Goal: Information Seeking & Learning: Learn about a topic

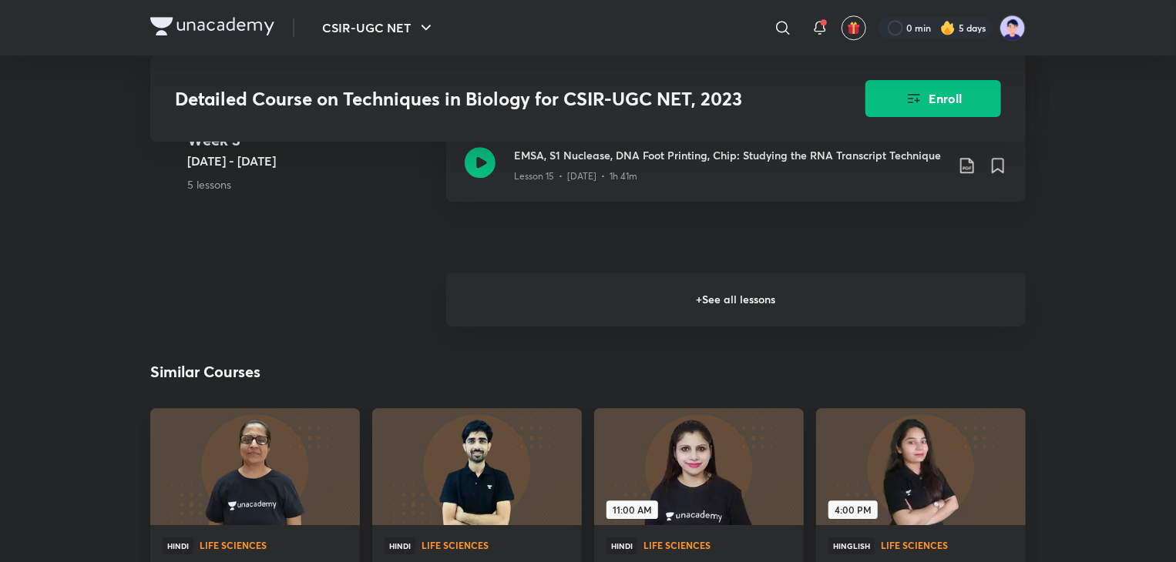
scroll to position [2073, 0]
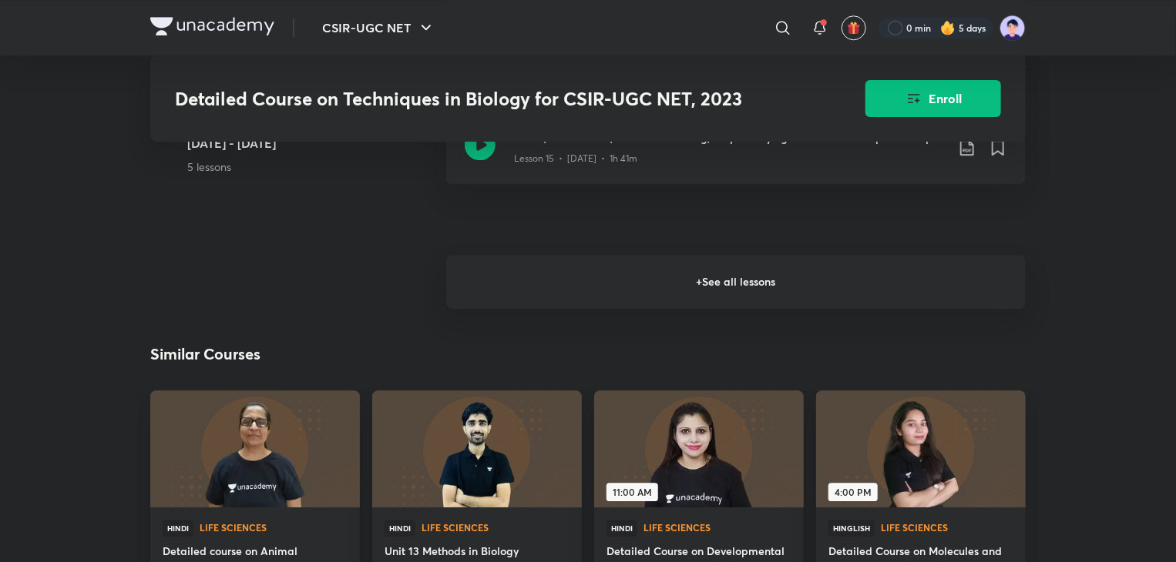
click at [713, 295] on h6 "+ See all lessons" at bounding box center [735, 282] width 579 height 54
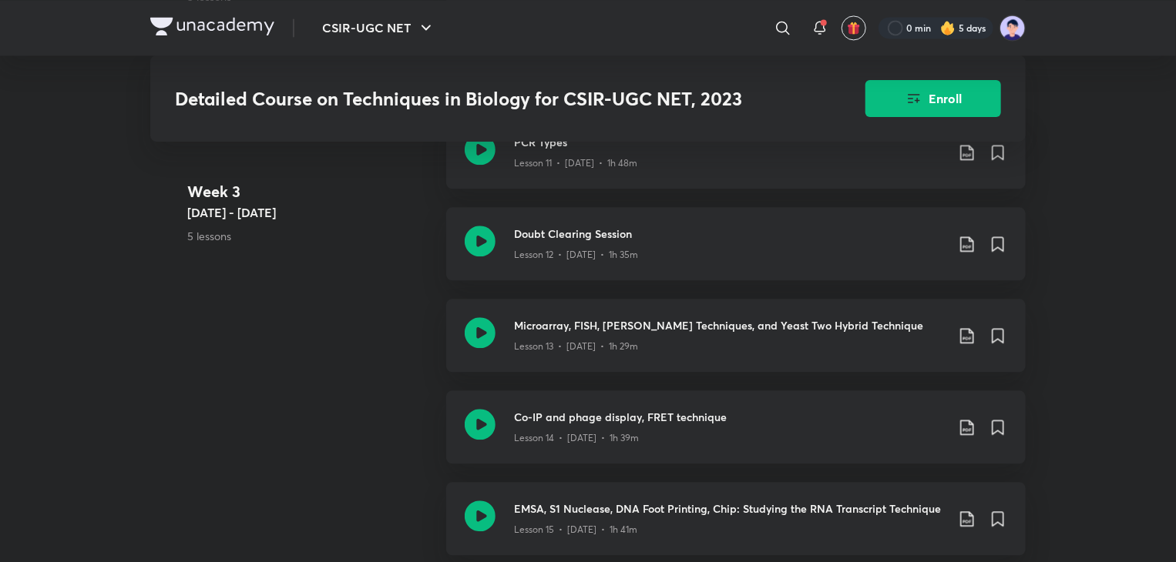
scroll to position [1743, 0]
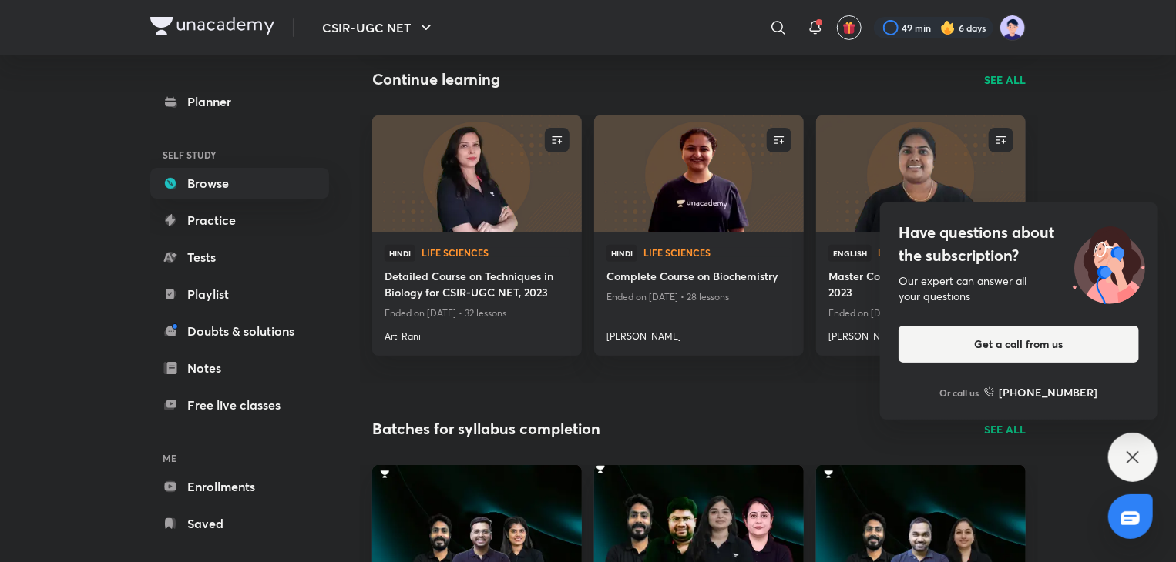
scroll to position [173, 0]
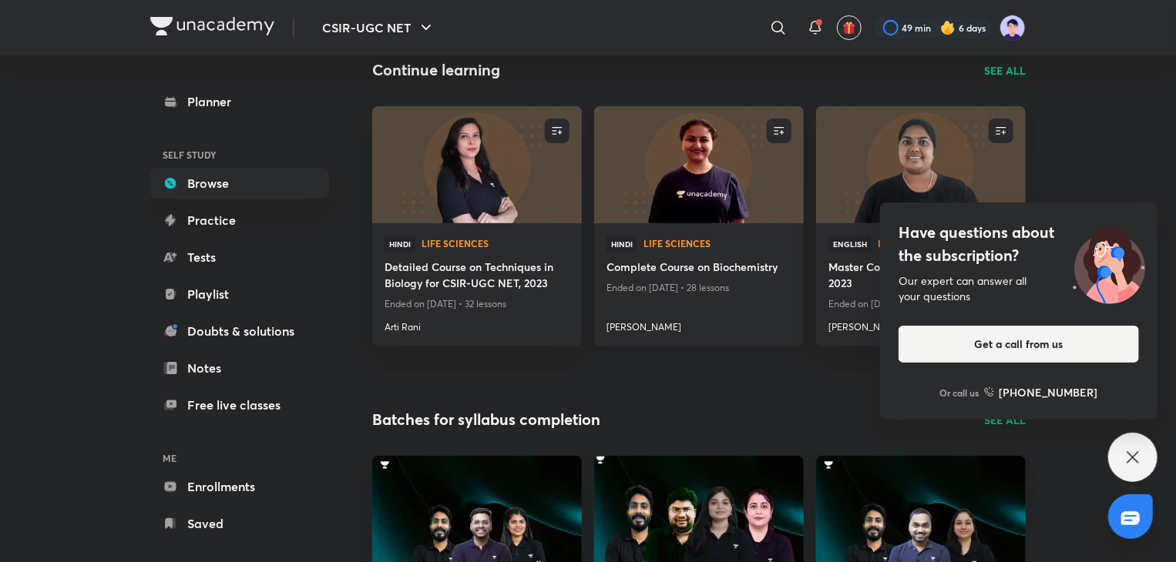
click at [671, 219] on img at bounding box center [698, 164] width 213 height 119
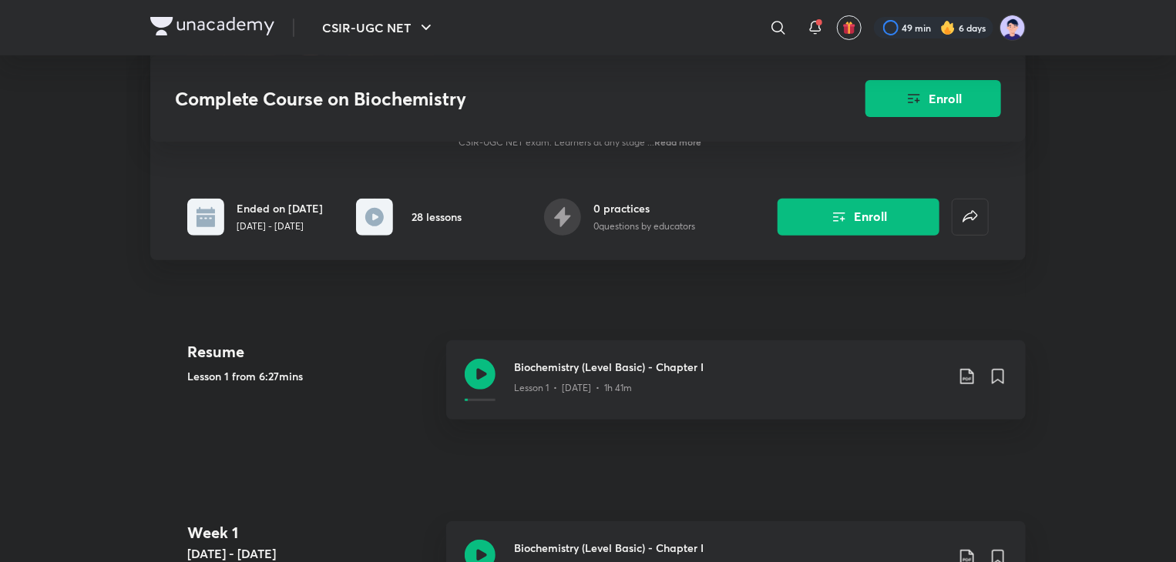
scroll to position [408, 0]
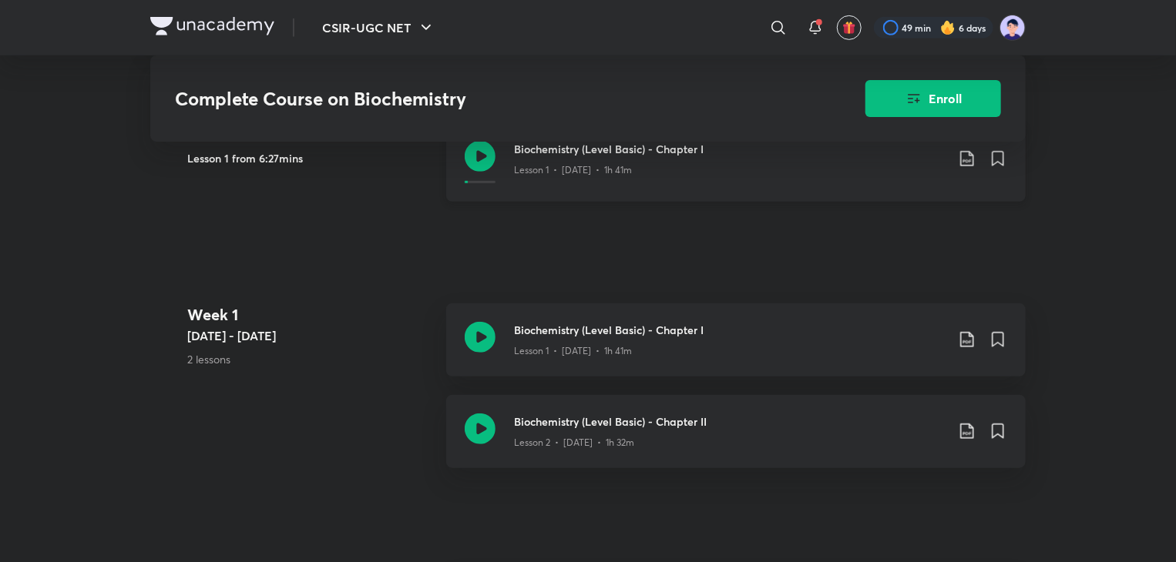
click at [626, 183] on div "Biochemistry (Level Basic) - Chapter I Lesson 1 • [DATE] • 1h 41m" at bounding box center [760, 162] width 493 height 42
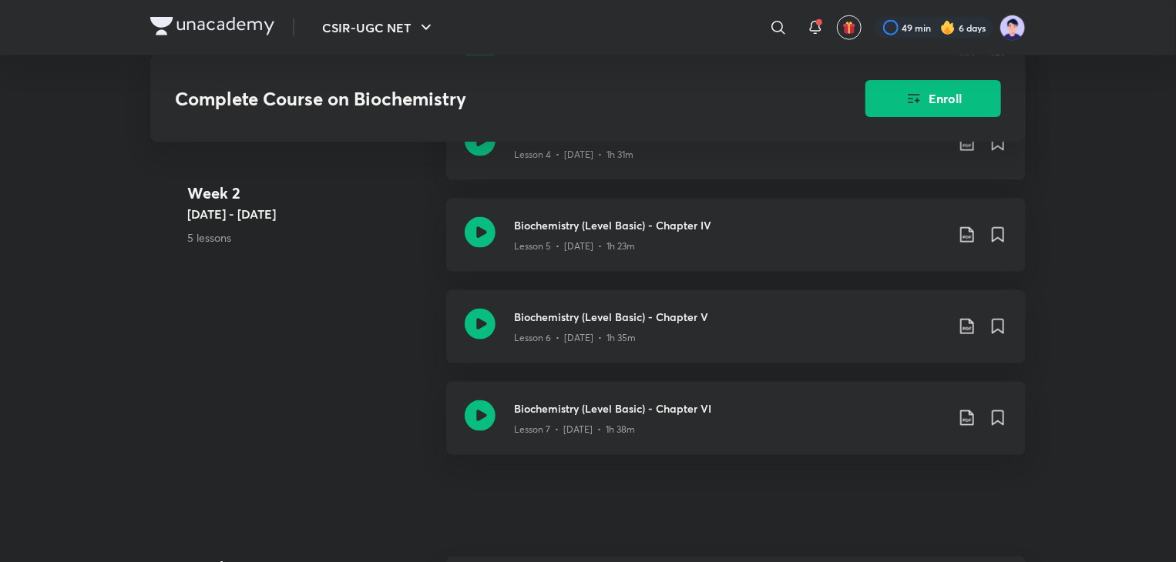
scroll to position [983, 0]
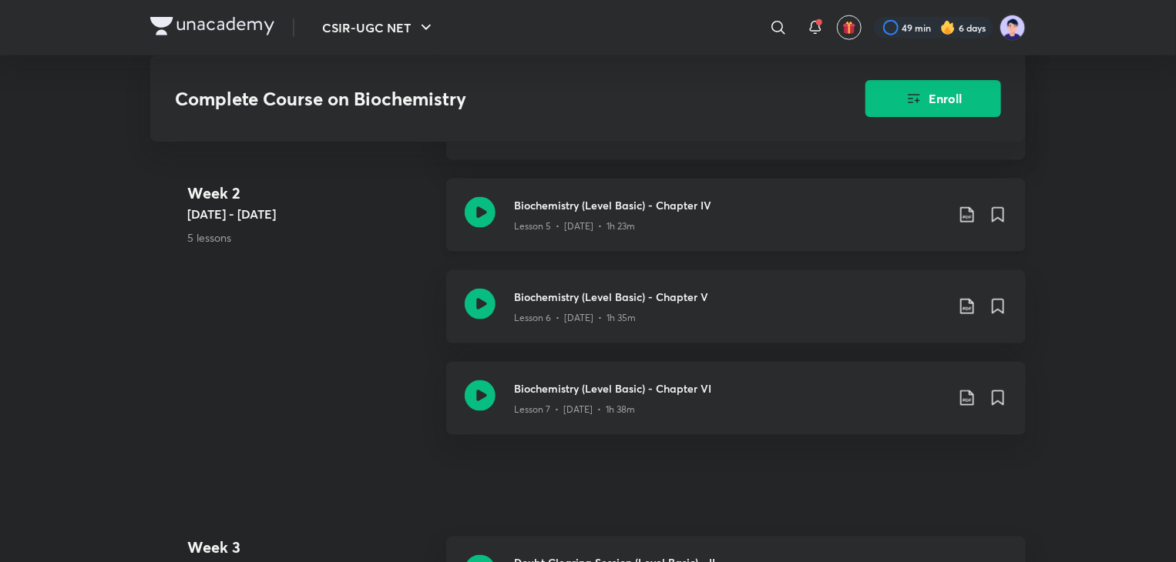
click at [561, 223] on div "Lesson 5 • [DATE] • 1h 23m" at bounding box center [729, 223] width 431 height 20
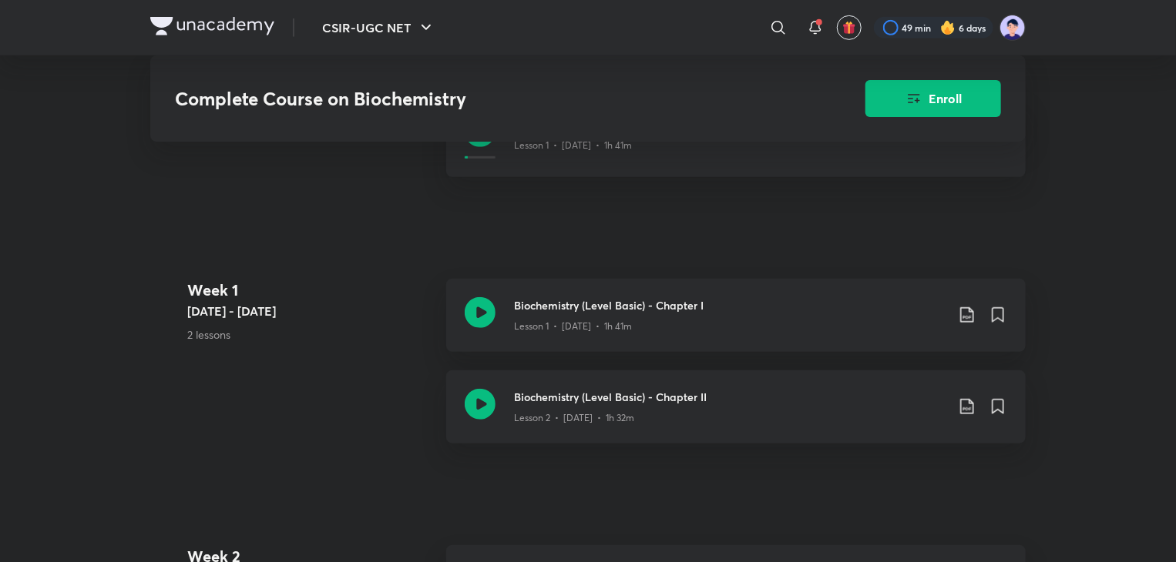
scroll to position [434, 0]
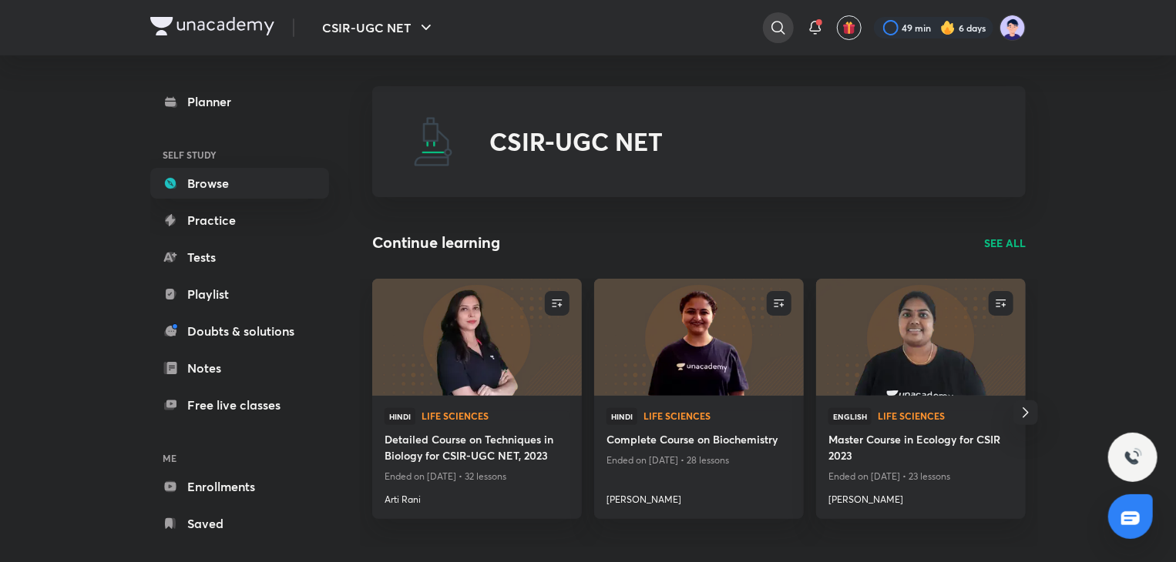
click at [783, 31] on icon at bounding box center [778, 27] width 18 height 18
type input "biochemistry"
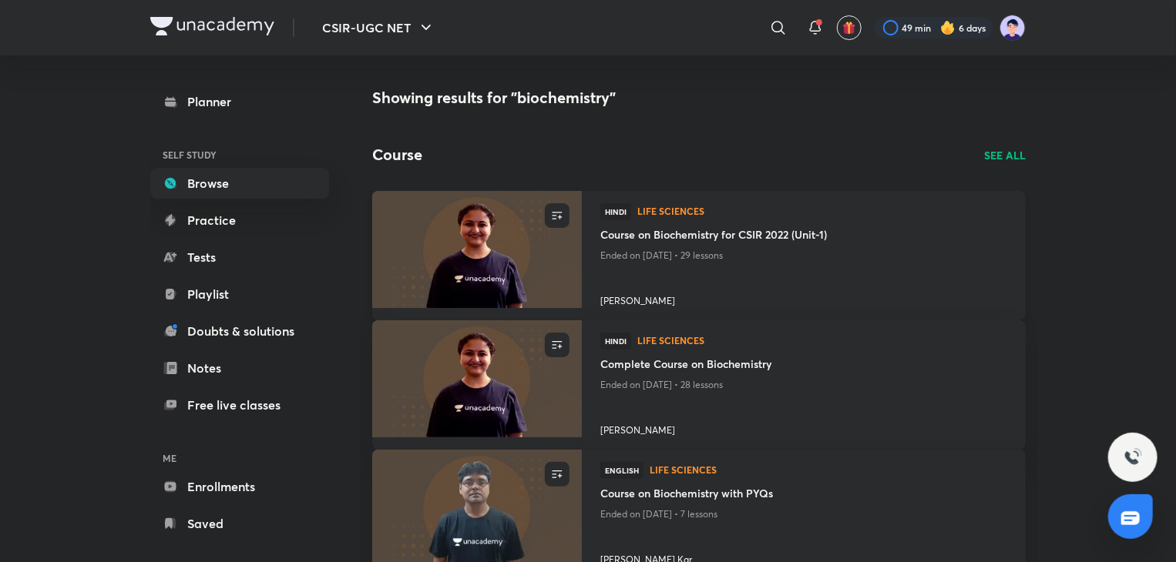
click at [473, 267] on img at bounding box center [476, 249] width 213 height 119
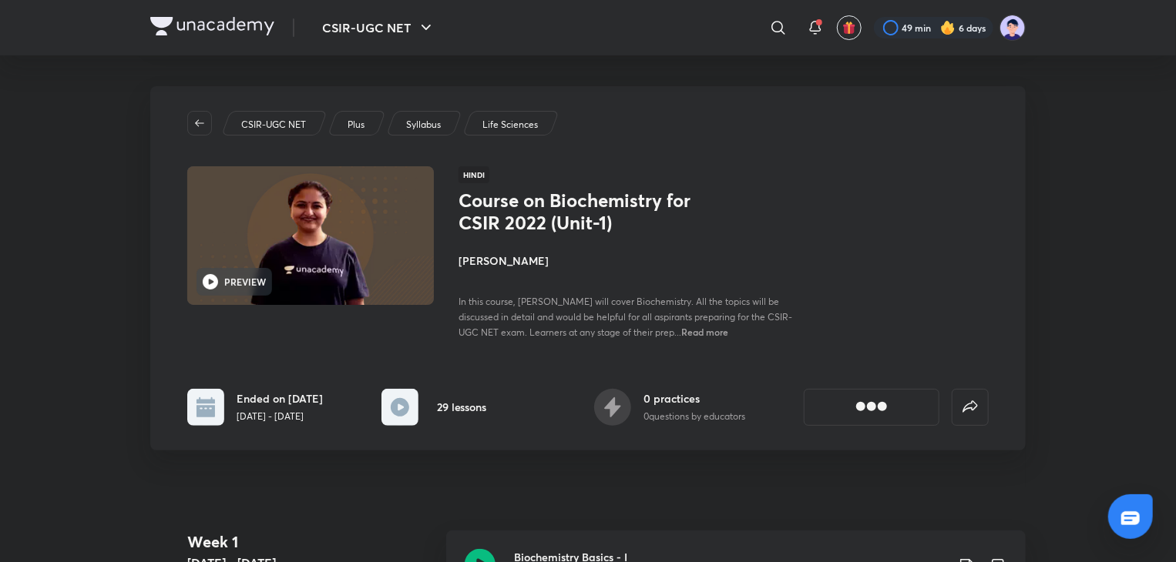
click at [473, 267] on h4 "[PERSON_NAME]" at bounding box center [630, 261] width 345 height 16
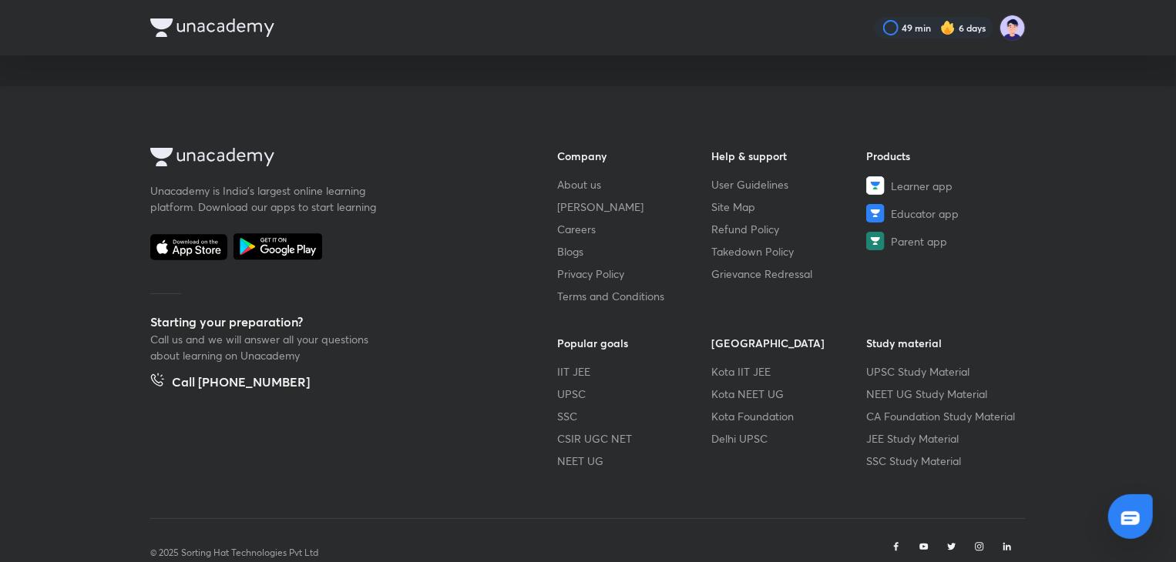
scroll to position [37, 0]
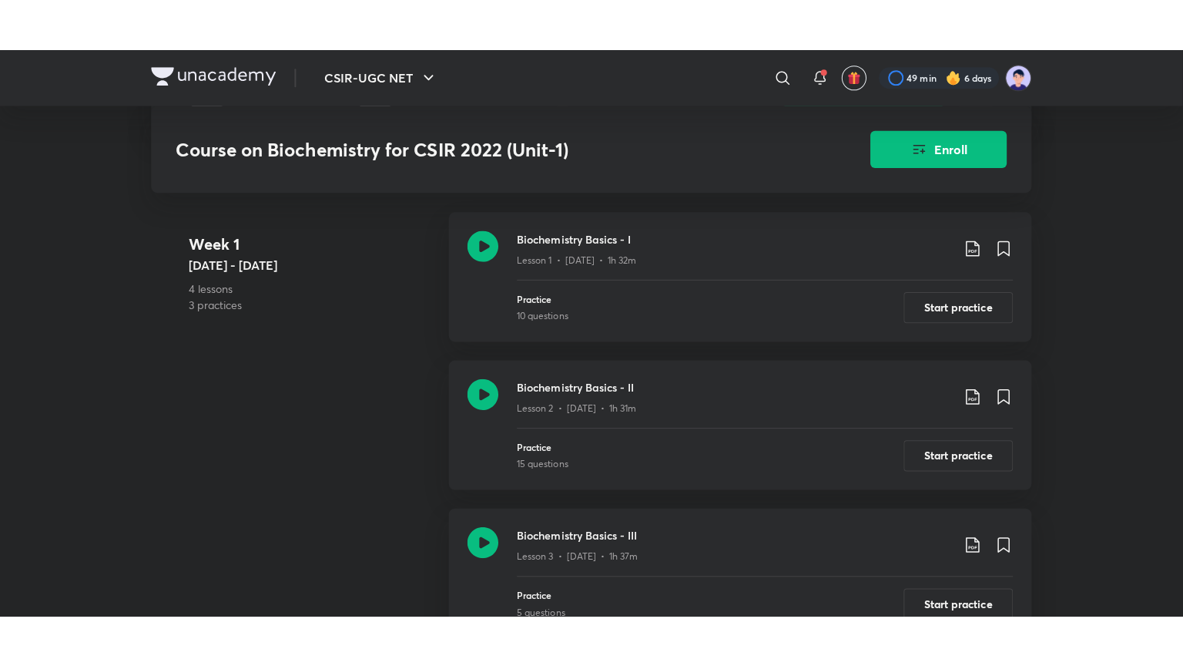
scroll to position [372, 0]
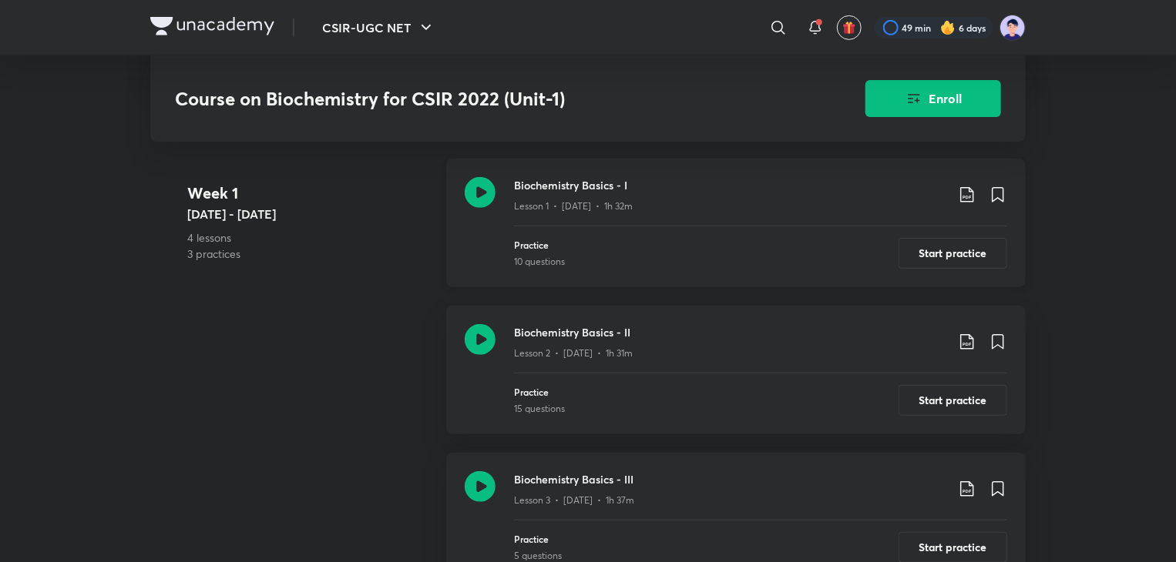
click at [567, 192] on h3 "Biochemistry Basics - I" at bounding box center [729, 185] width 431 height 16
